Goal: Transaction & Acquisition: Download file/media

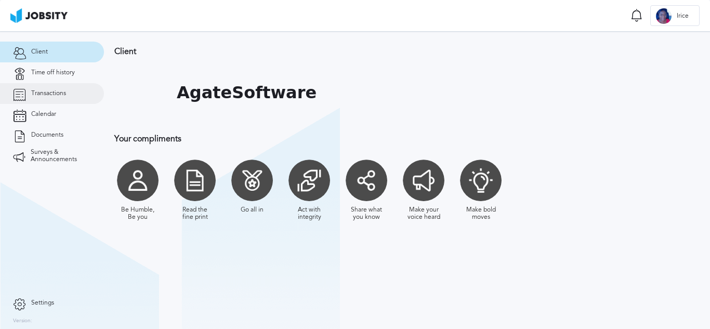
click at [49, 96] on span "Transactions" at bounding box center [48, 93] width 35 height 7
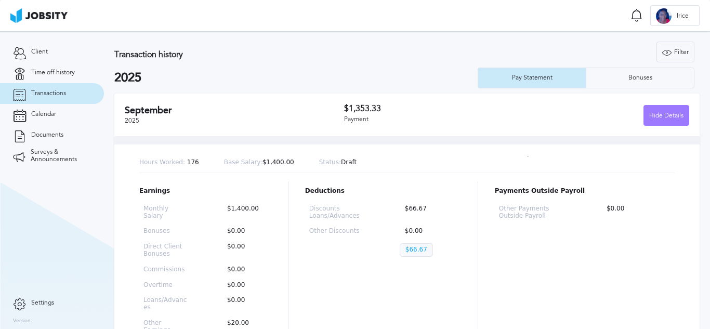
click at [290, 62] on div "Transaction history Filter Years 2025 2024 2025 Pay Statement Bonuses" at bounding box center [406, 65] width 585 height 47
click at [267, 80] on h2 "2025" at bounding box center [295, 78] width 363 height 15
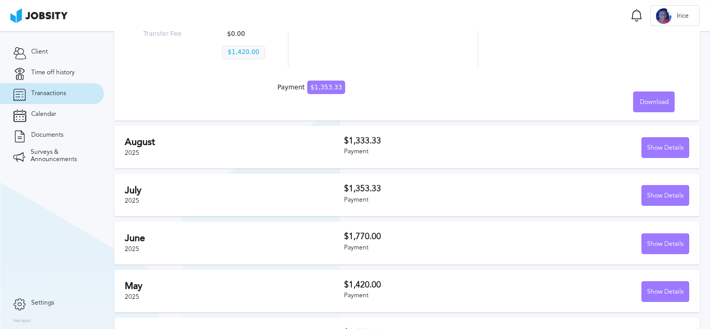
scroll to position [260, 0]
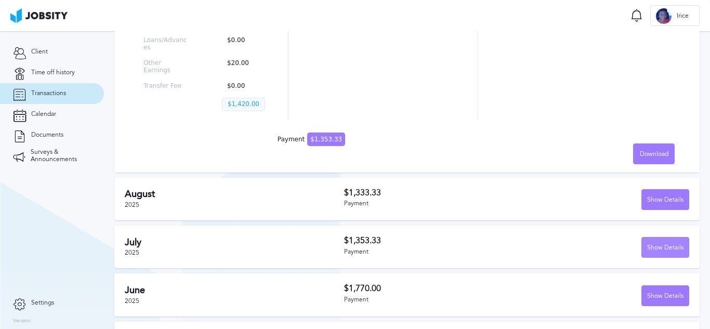
click at [651, 238] on div "Show Details" at bounding box center [665, 248] width 47 height 21
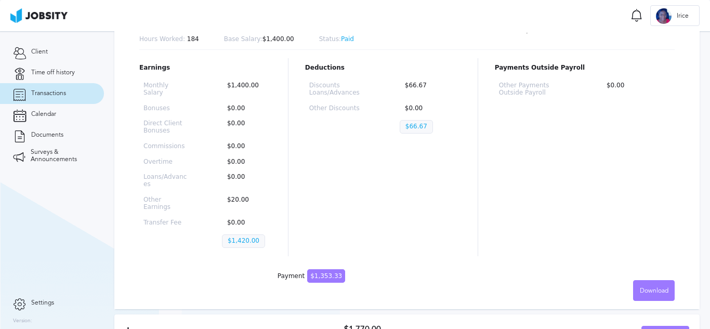
scroll to position [520, 0]
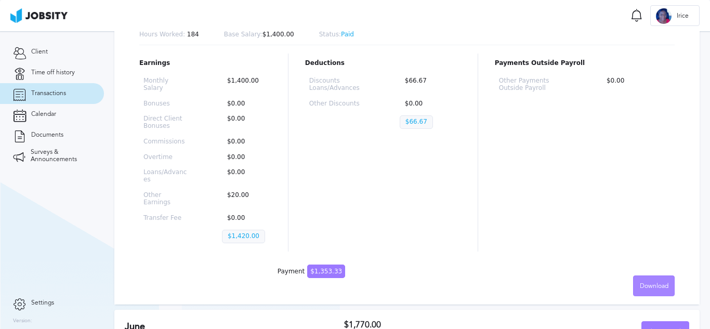
click at [643, 283] on span "Download" at bounding box center [654, 286] width 29 height 7
click at [652, 257] on li "English" at bounding box center [646, 257] width 42 height 21
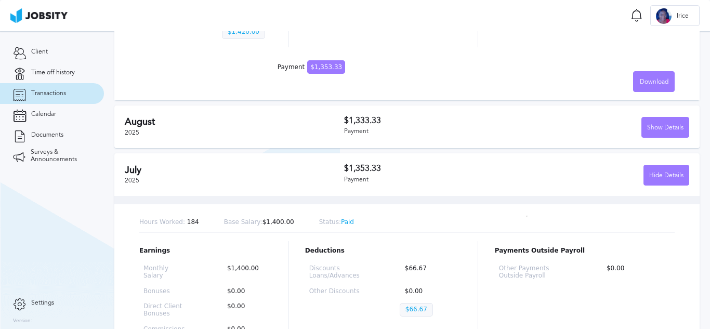
scroll to position [312, 0]
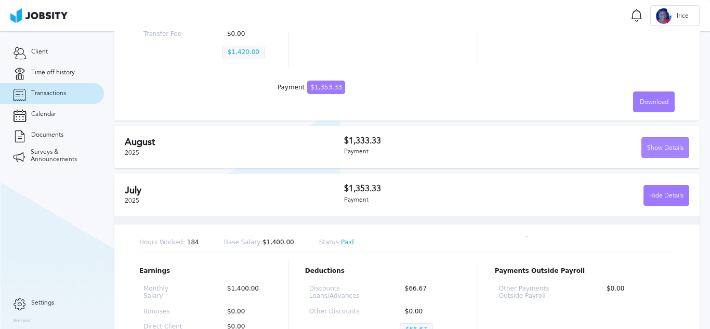
click at [646, 138] on div "Show Details" at bounding box center [665, 148] width 47 height 21
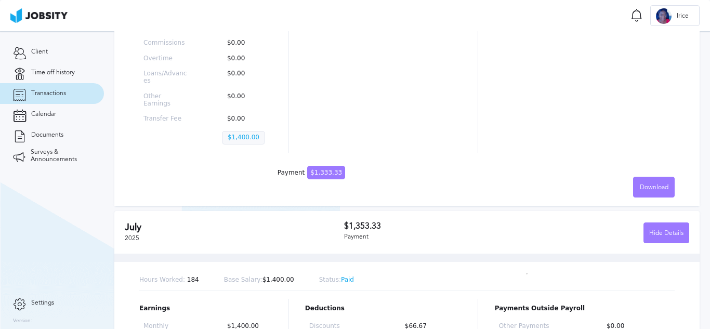
scroll to position [572, 0]
click at [640, 183] on span "Download" at bounding box center [654, 186] width 29 height 7
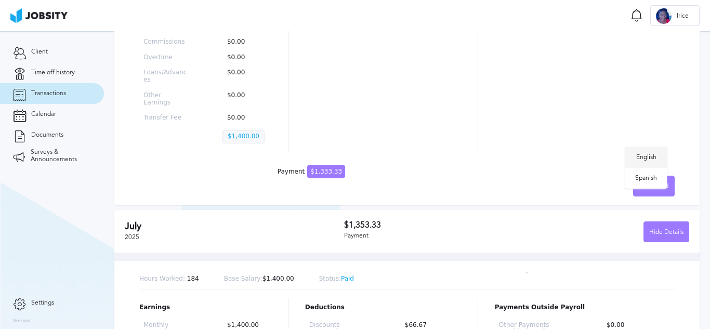
click at [649, 159] on li "English" at bounding box center [646, 157] width 42 height 21
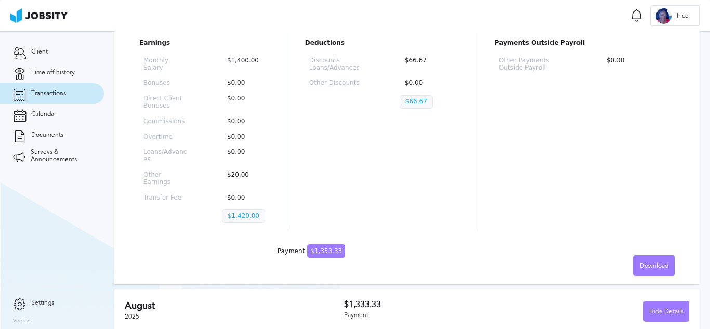
scroll to position [208, 0]
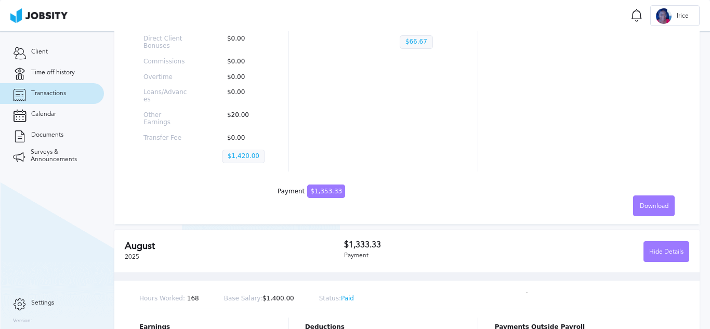
click at [635, 142] on div "Payments Outside Payroll Other Payments Outside Payroll $0.00" at bounding box center [585, 72] width 180 height 198
click at [640, 203] on span "Download" at bounding box center [654, 206] width 29 height 7
click at [645, 190] on li "English" at bounding box center [646, 191] width 42 height 21
